Goal: Ask a question

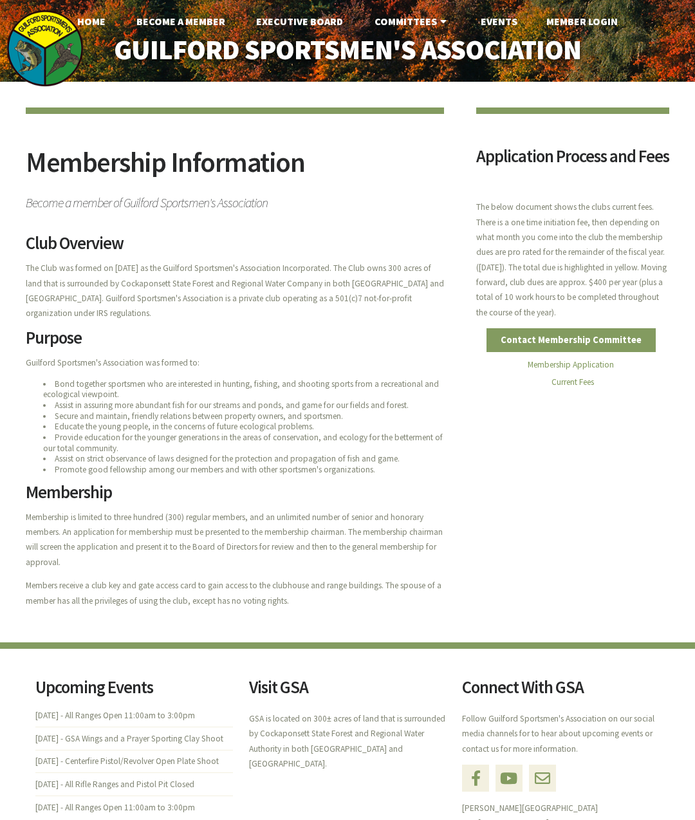
click at [628, 352] on link "Contact Membership Committee" at bounding box center [570, 340] width 169 height 24
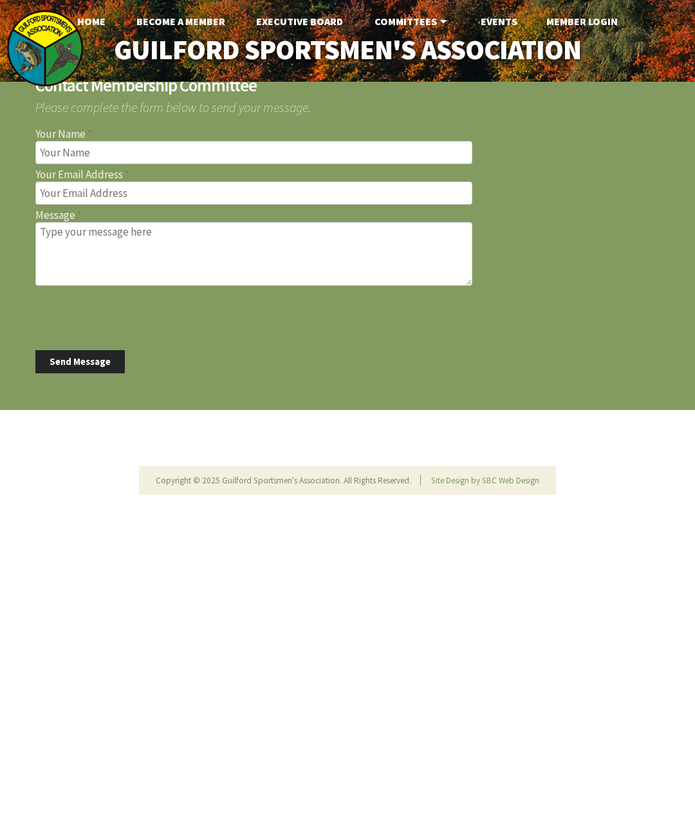
click at [118, 157] on input "Your Name" at bounding box center [253, 152] width 437 height 23
type input "Salvatore Fameli"
type input "Salfameli@gmail.com"
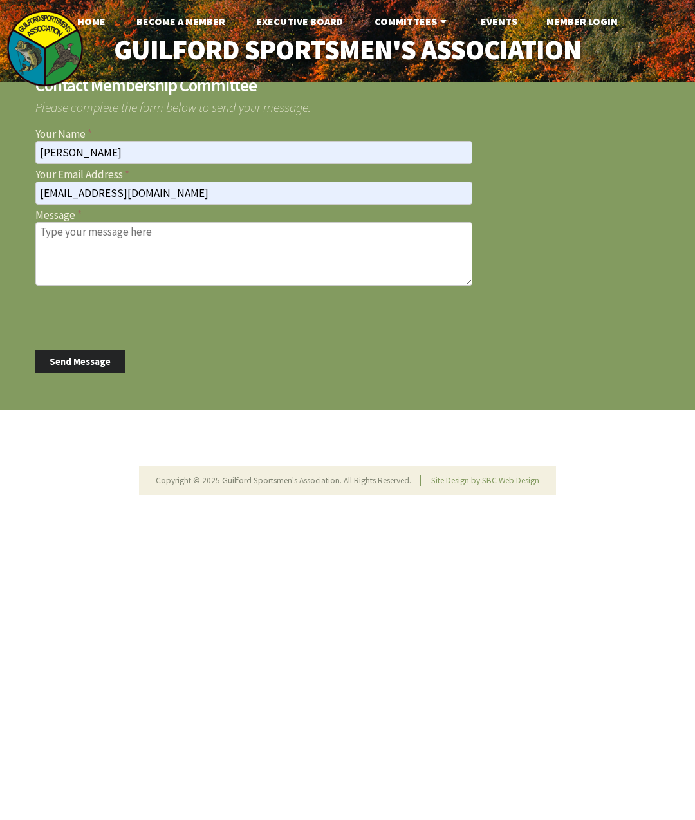
click at [116, 239] on textarea "Message" at bounding box center [253, 254] width 437 height 64
type textarea "Hello again. Can I submit my application on line or only via mail. Thank you"
click at [89, 362] on button "Send Message" at bounding box center [79, 362] width 89 height 24
